Goal: Navigation & Orientation: Go to known website

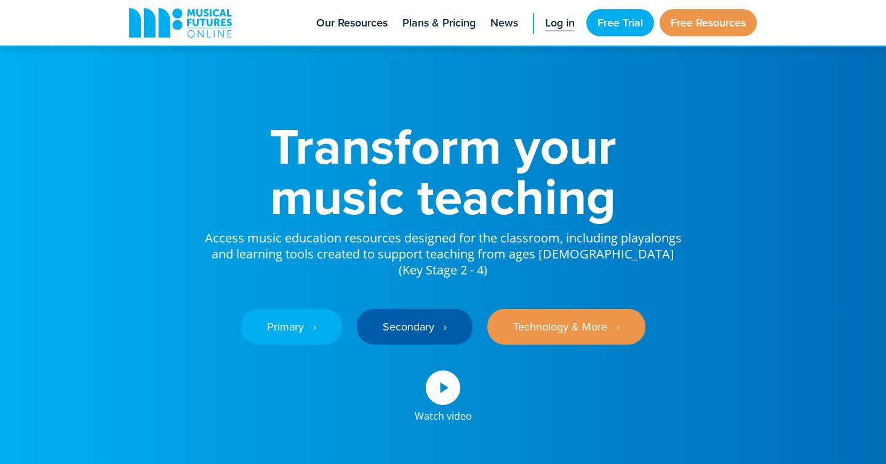
click at [560, 32] on link "Log in" at bounding box center [560, 23] width 42 height 46
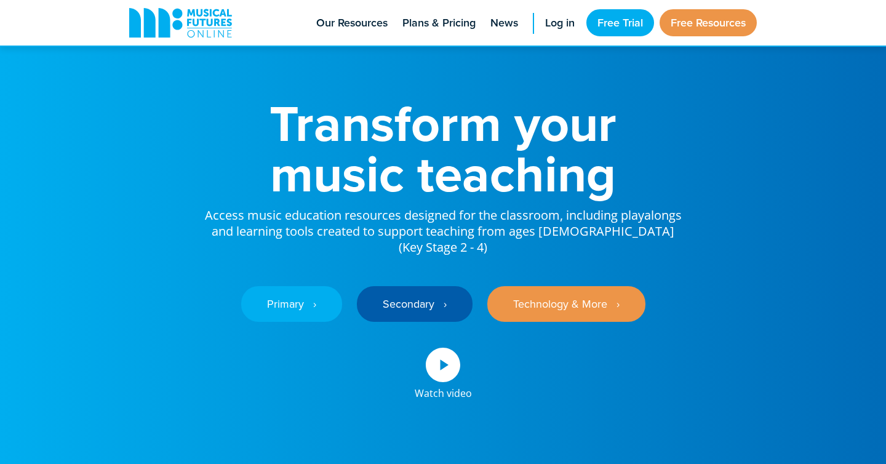
scroll to position [19, 0]
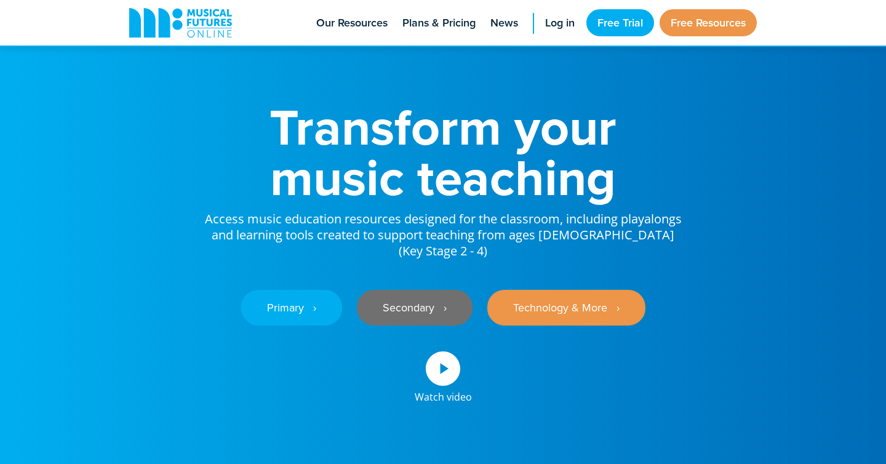
click at [415, 297] on link "Secondary ‎‏‏‎ ‎ ›" at bounding box center [415, 308] width 116 height 36
click at [443, 291] on link "Secondary ‎‏‏‎ ‎ ›" at bounding box center [415, 308] width 116 height 36
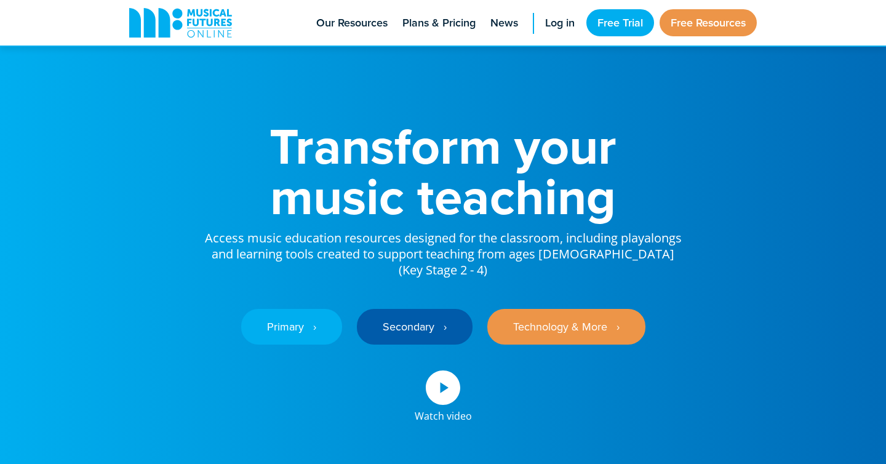
scroll to position [19, 0]
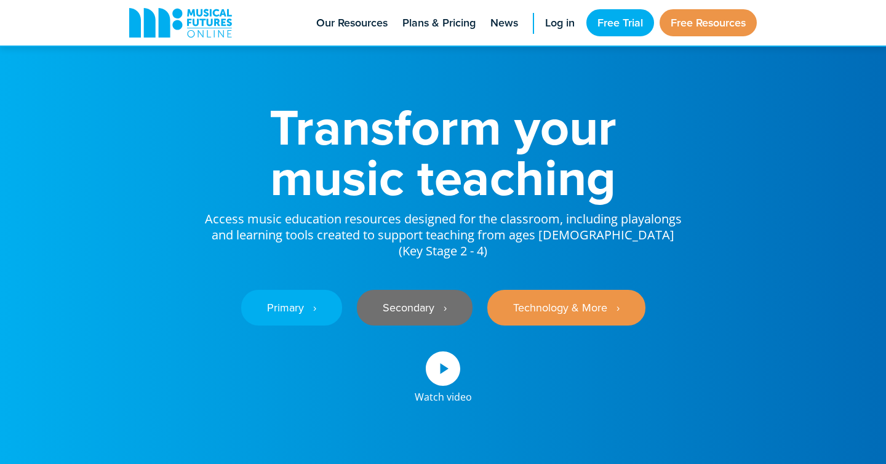
click at [421, 298] on link "Secondary ‎‏‏‎ ‎ ›" at bounding box center [415, 308] width 116 height 36
